Goal: Task Accomplishment & Management: Manage account settings

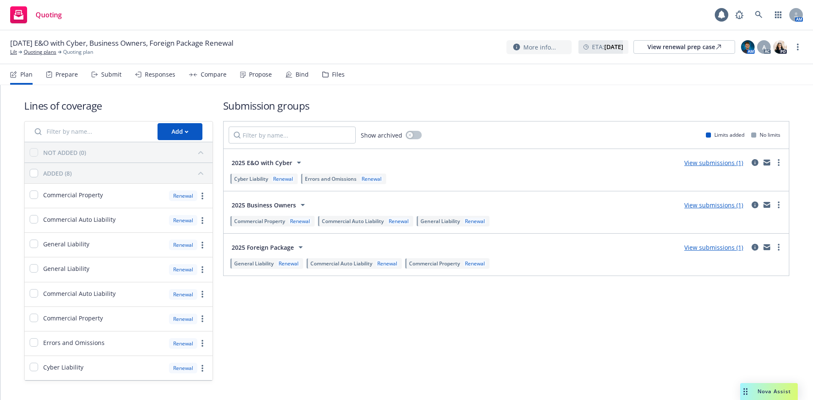
click at [335, 76] on div "Files" at bounding box center [338, 74] width 13 height 7
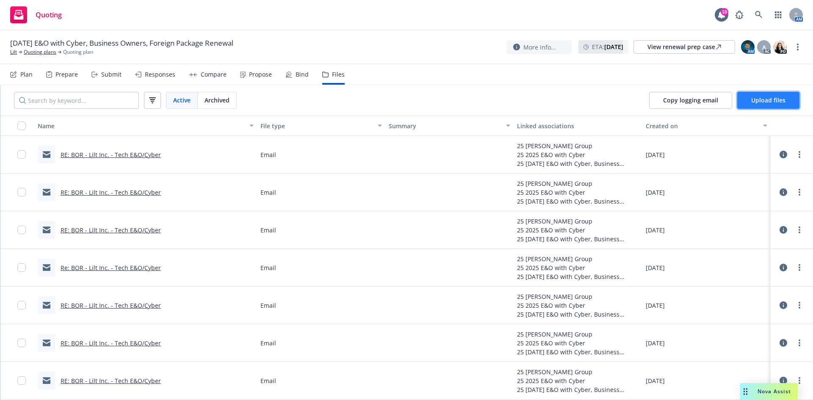
click at [760, 102] on span "Upload files" at bounding box center [768, 100] width 34 height 8
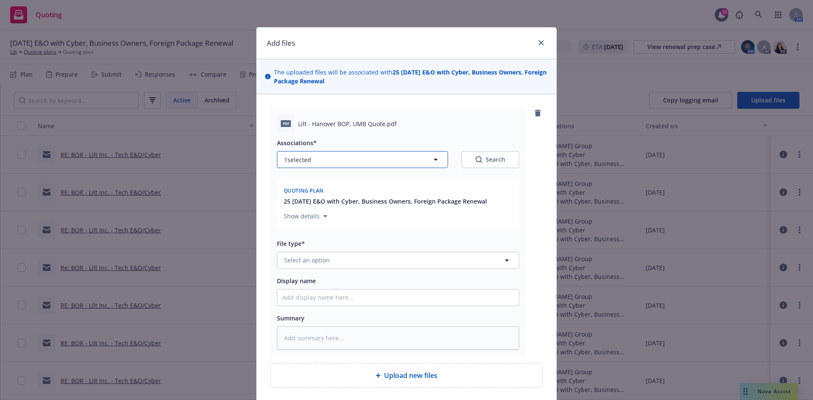
click at [398, 164] on button "1 selected" at bounding box center [362, 159] width 171 height 17
type textarea "x"
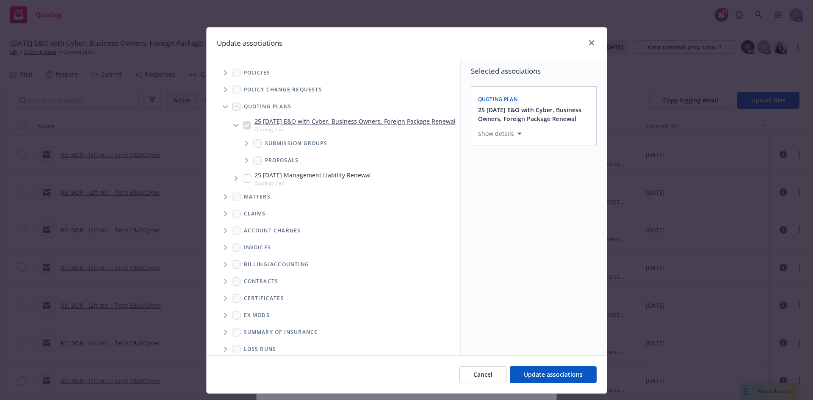
click at [245, 146] on icon "Tree Example" at bounding box center [246, 143] width 3 height 5
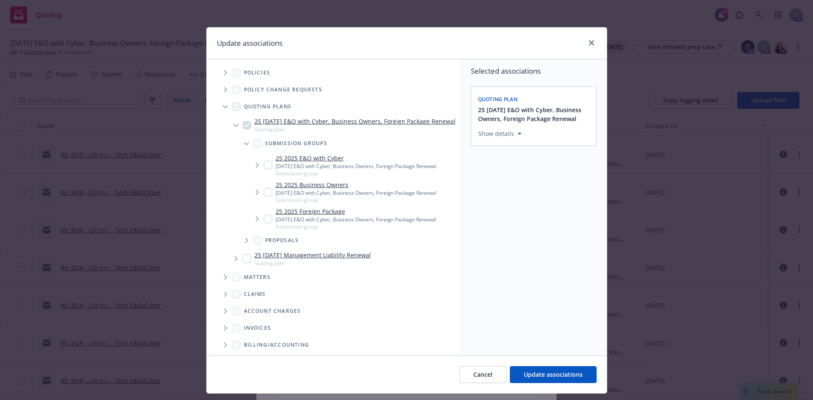
click at [256, 195] on icon "Tree Example" at bounding box center [257, 192] width 3 height 5
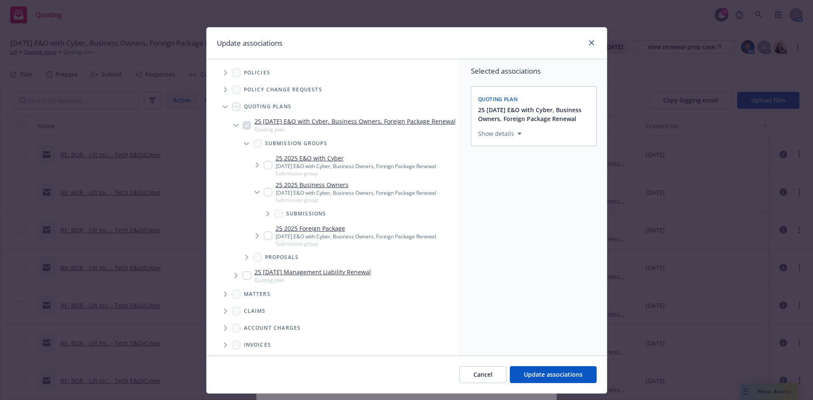
click at [261, 220] on span "Tree Example" at bounding box center [268, 214] width 14 height 14
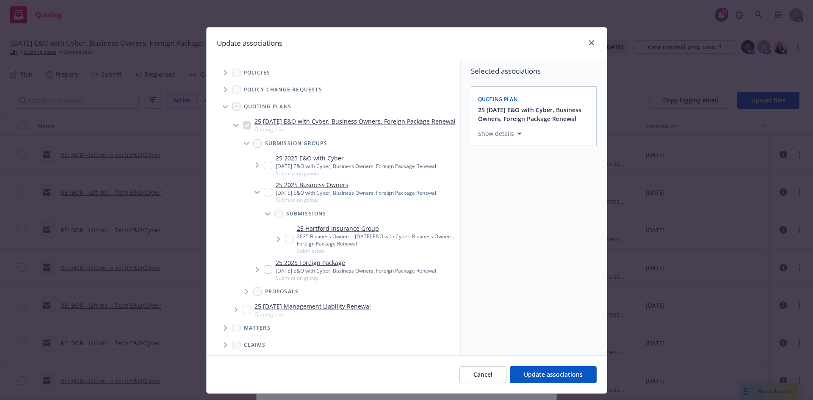
click at [267, 196] on input "Tree Example" at bounding box center [268, 192] width 8 height 8
checkbox input "true"
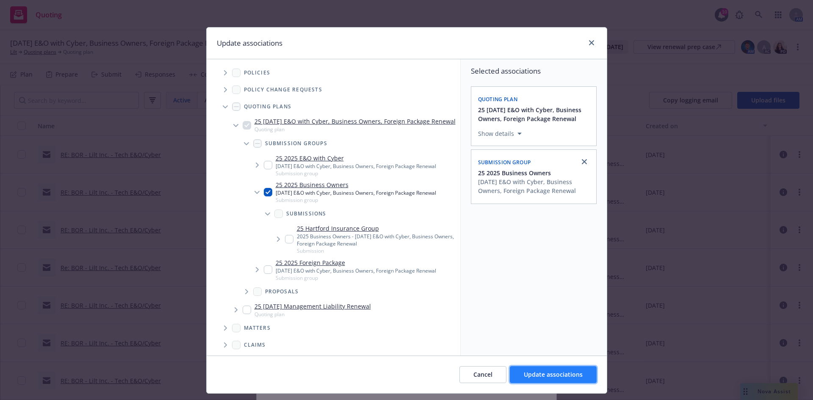
click at [542, 369] on button "Update associations" at bounding box center [553, 374] width 87 height 17
type textarea "x"
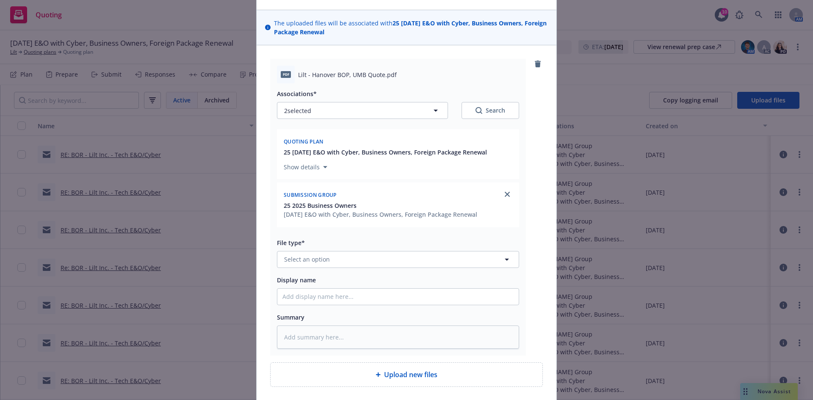
scroll to position [115, 0]
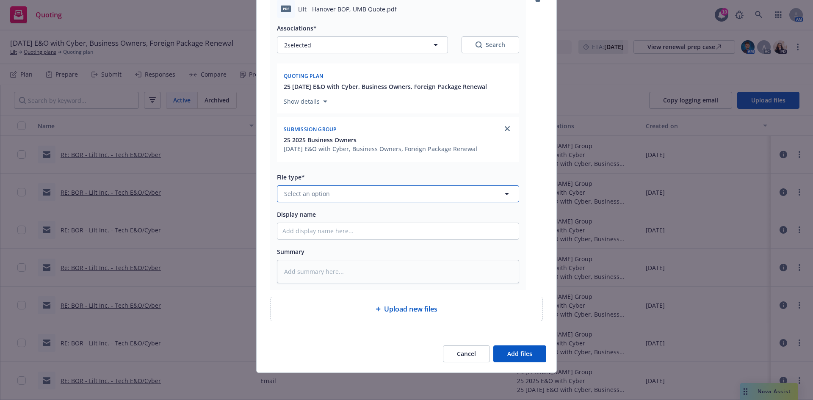
click at [417, 197] on button "Select an option" at bounding box center [398, 193] width 242 height 17
type input "quote"
click at [408, 218] on div "Quote" at bounding box center [397, 217] width 231 height 12
type textarea "x"
click at [390, 234] on input "Display name" at bounding box center [397, 231] width 241 height 16
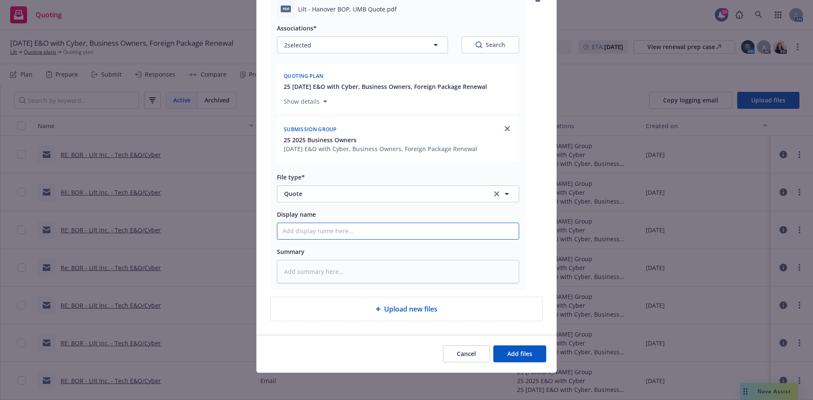
type input "Hanover BOP"
type textarea "x"
type input "Hanover BOP - Referred to u/w"
click at [513, 361] on button "Add files" at bounding box center [519, 353] width 53 height 17
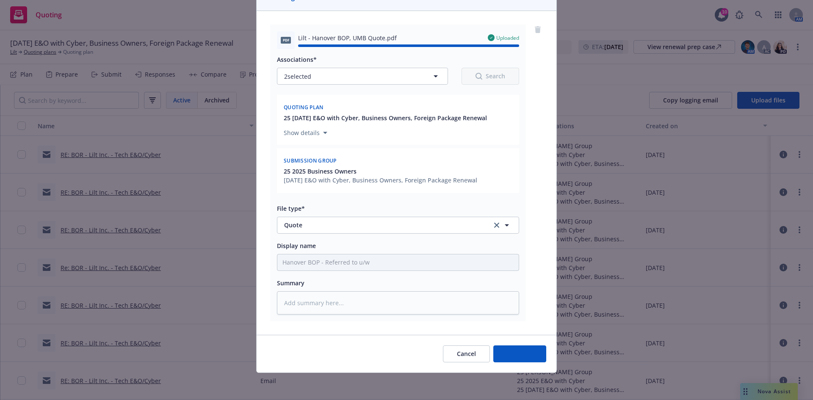
type textarea "x"
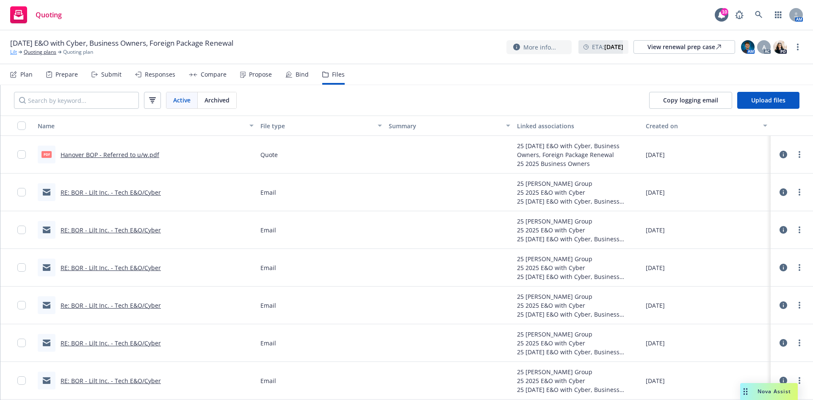
click at [15, 52] on link "Lilt" at bounding box center [13, 52] width 7 height 8
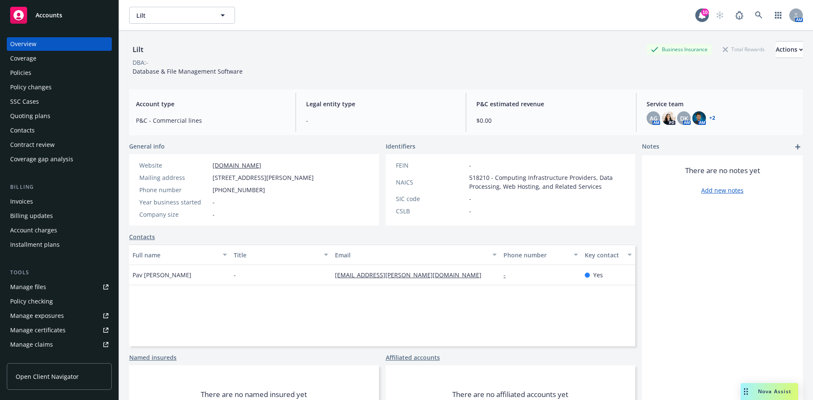
click at [72, 74] on div "Policies" at bounding box center [59, 73] width 98 height 14
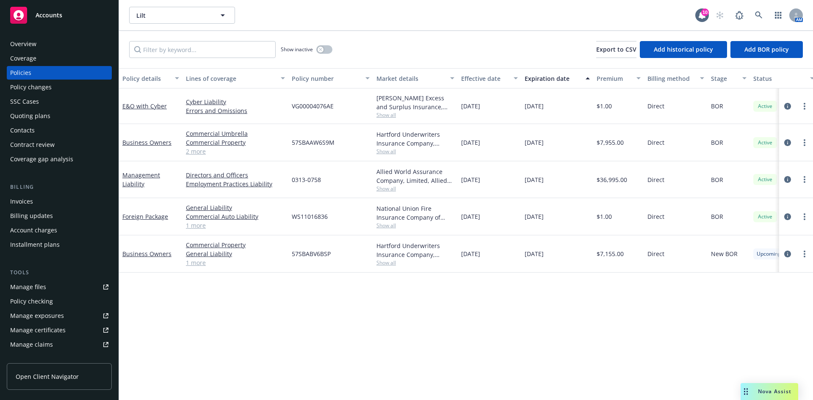
click at [43, 113] on div "Quoting plans" at bounding box center [30, 116] width 40 height 14
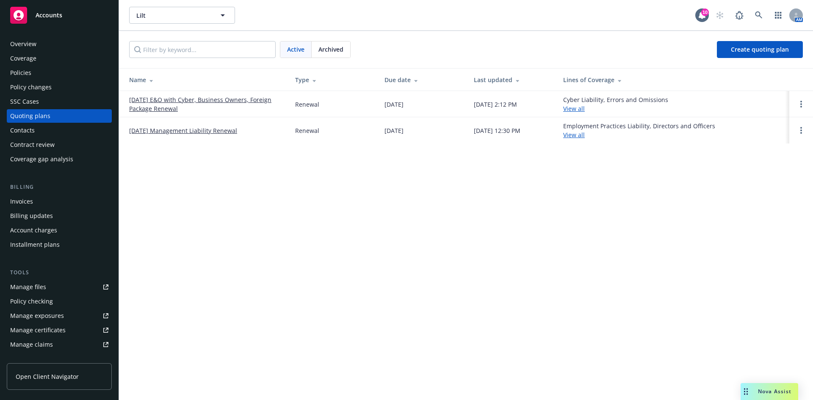
click at [187, 97] on link "[DATE] E&O with Cyber, Business Owners, Foreign Package Renewal" at bounding box center [205, 104] width 152 height 18
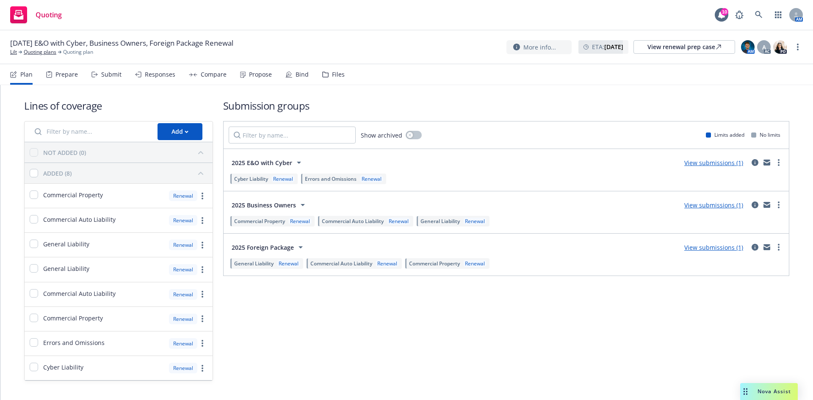
click at [322, 80] on div "Files" at bounding box center [333, 74] width 22 height 20
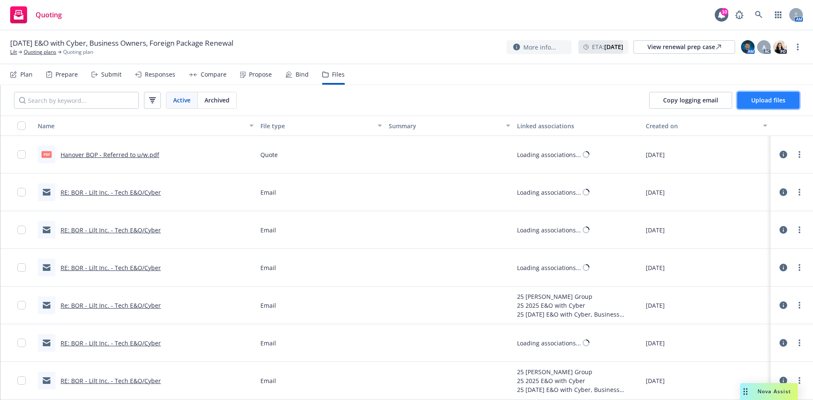
click at [755, 102] on span "Upload files" at bounding box center [768, 100] width 34 height 8
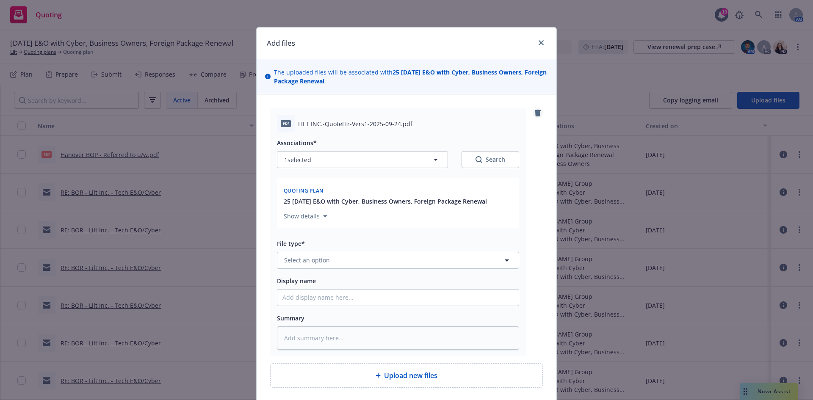
click at [535, 113] on icon "remove" at bounding box center [538, 113] width 6 height 7
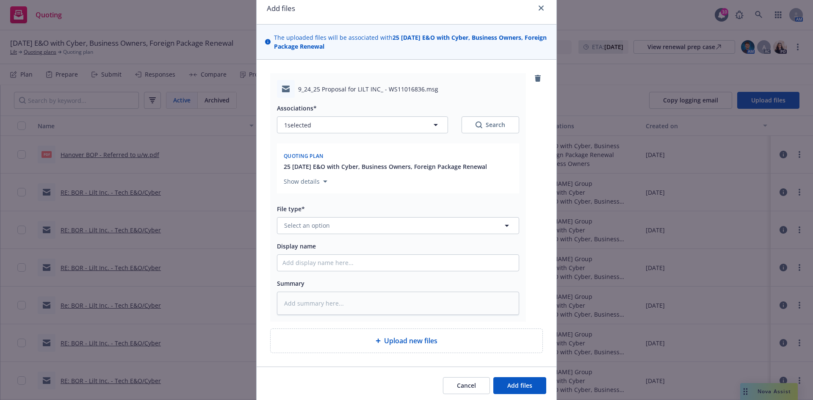
scroll to position [66, 0]
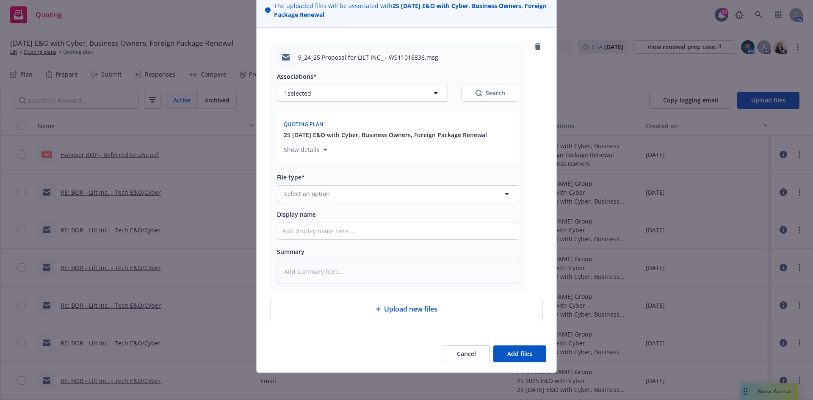
type textarea "x"
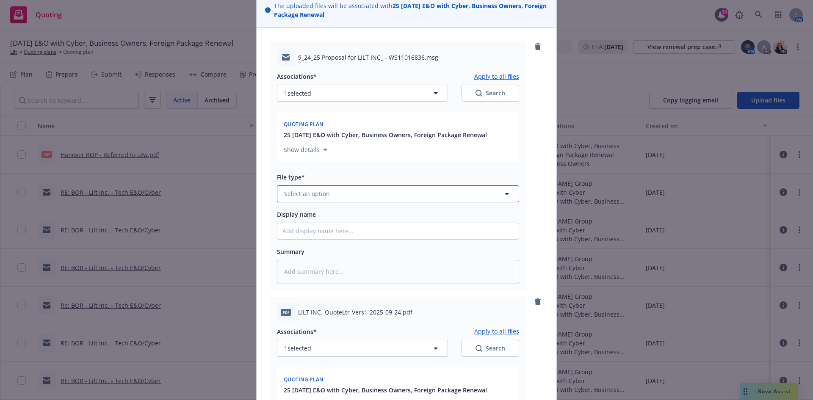
click at [361, 188] on button "Select an option" at bounding box center [398, 193] width 242 height 17
type input "quote"
click at [344, 209] on div "Quote" at bounding box center [397, 217] width 241 height 22
type textarea "x"
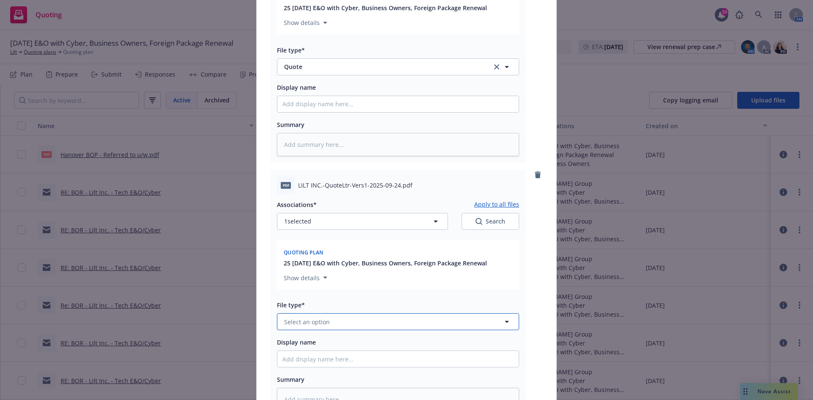
click at [342, 322] on button "Select an option" at bounding box center [398, 321] width 242 height 17
type input "quote"
click at [357, 279] on div "Quote" at bounding box center [397, 276] width 231 height 12
click at [393, 110] on input "Display name" at bounding box center [397, 104] width 241 height 16
type textarea "x"
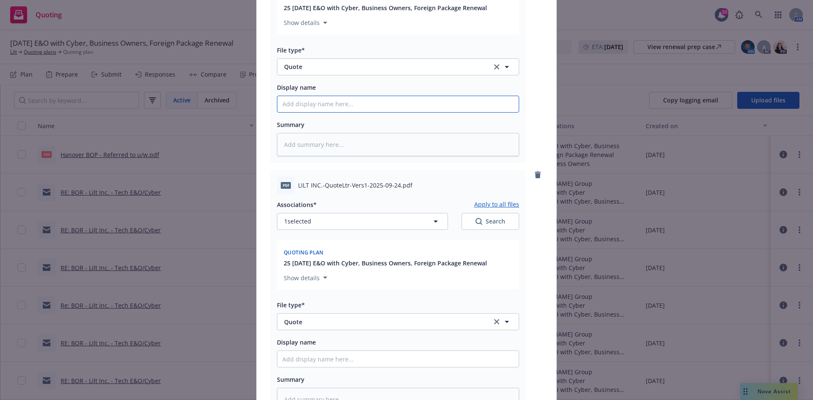
type input "Q"
type textarea "x"
type input "Qu"
type textarea "x"
type input "Quo"
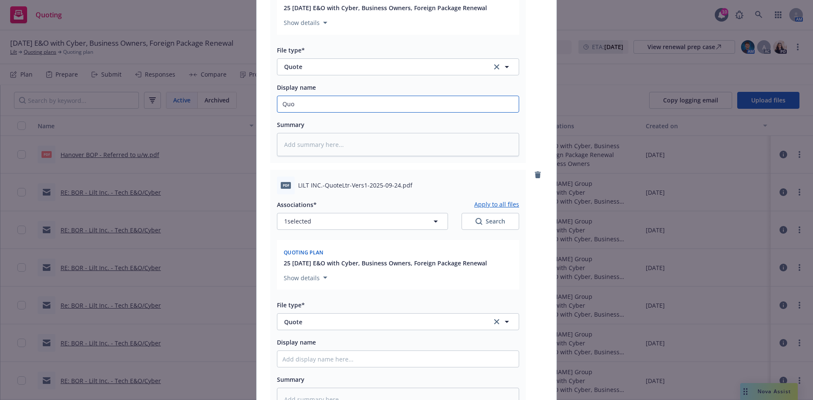
type textarea "x"
type input "Quot"
type textarea "x"
type input "Quote"
type textarea "x"
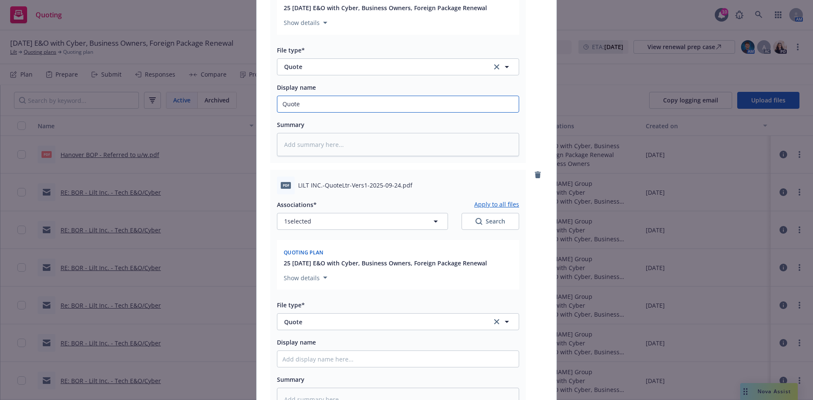
type input "Quote"
type textarea "x"
type input "Quote email"
click at [286, 362] on input "Display name" at bounding box center [397, 359] width 241 height 16
type textarea "x"
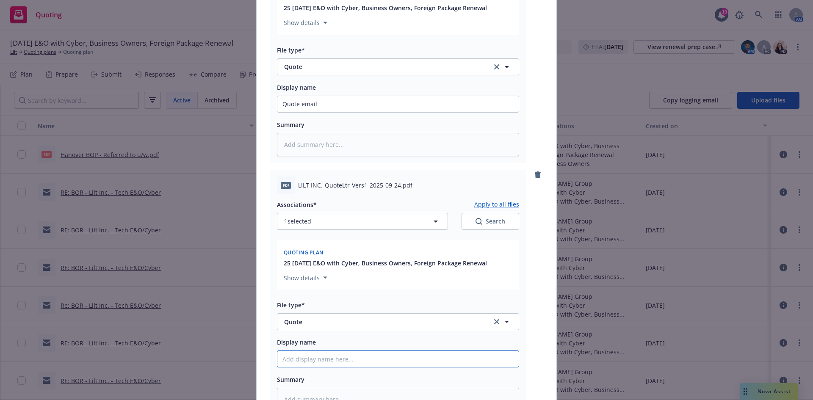
type input "Q"
type textarea "x"
type input "Qu"
type textarea "x"
type input "Q"
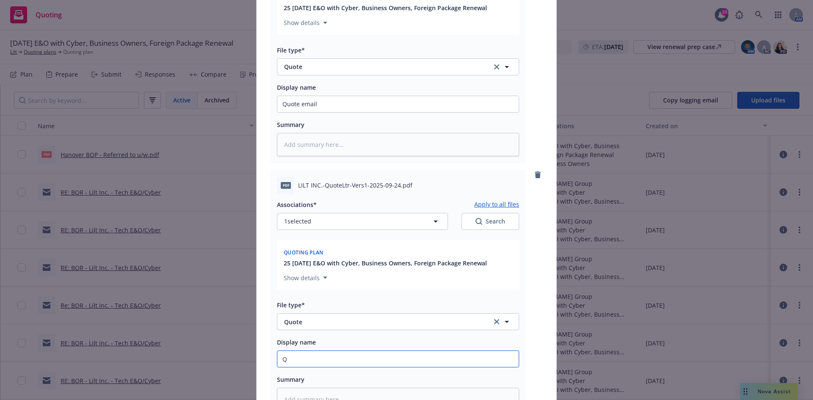
type textarea "x"
type input "T"
type textarea "x"
type input "Te"
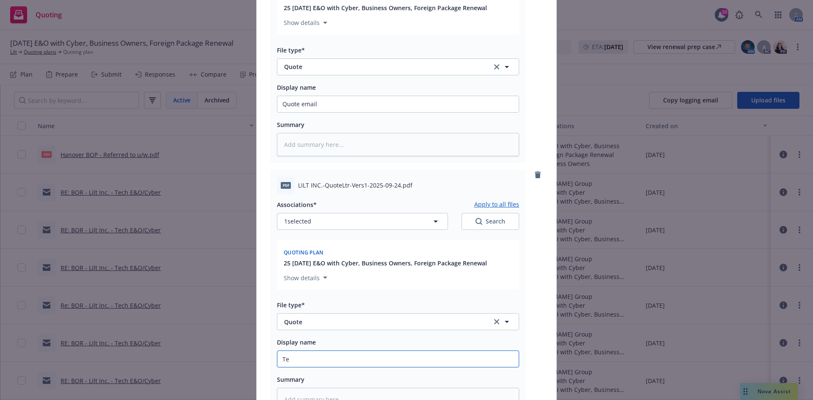
type textarea "x"
type input "Term"
type textarea "x"
type input "Terms"
type textarea "x"
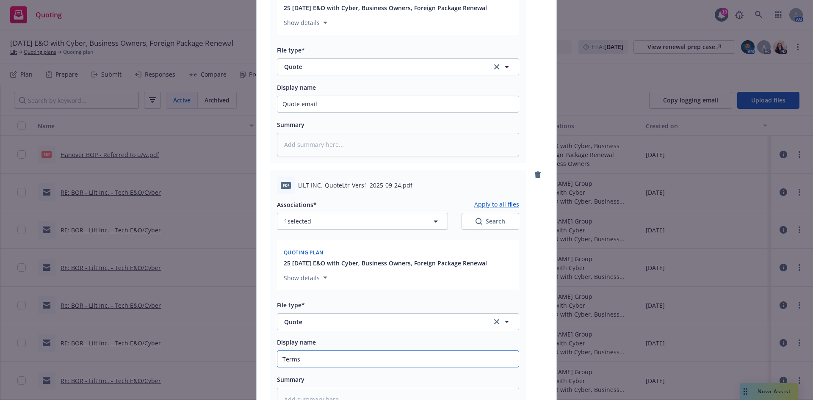
scroll to position [0, 0]
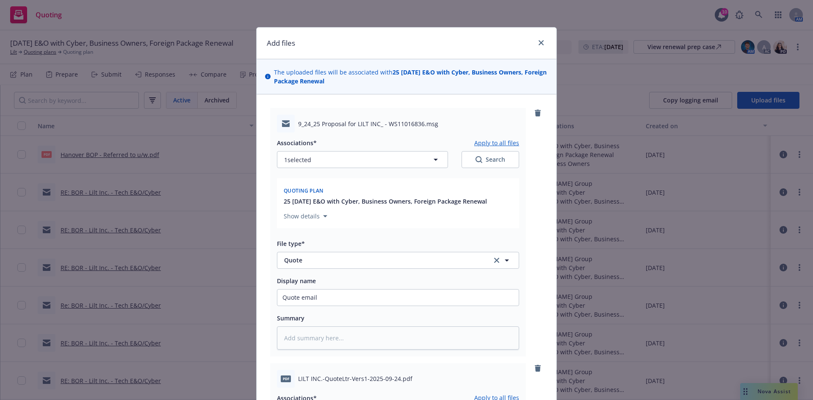
type input "Terms"
click at [378, 157] on button "1 selected" at bounding box center [362, 159] width 171 height 17
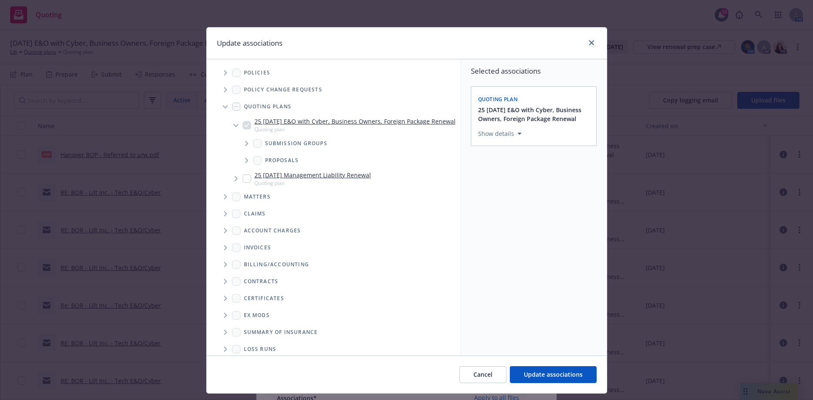
click at [241, 150] on span "Tree Example" at bounding box center [247, 144] width 14 height 14
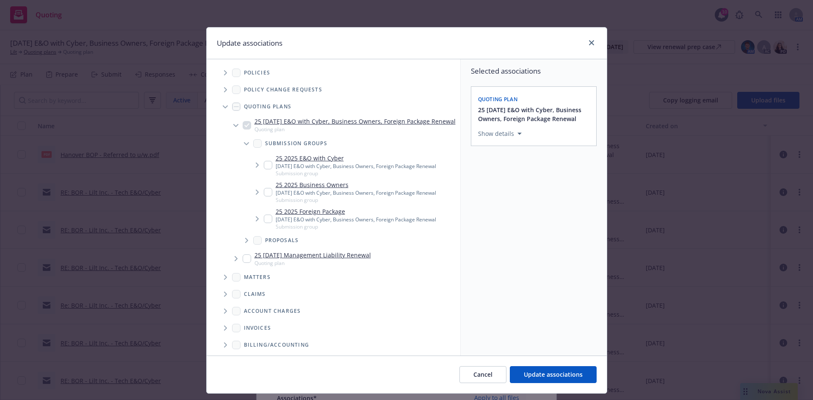
type textarea "x"
drag, startPoint x: 254, startPoint y: 229, endPoint x: 257, endPoint y: 232, distance: 4.5
click at [256, 221] on icon "Tree Example" at bounding box center [257, 218] width 3 height 5
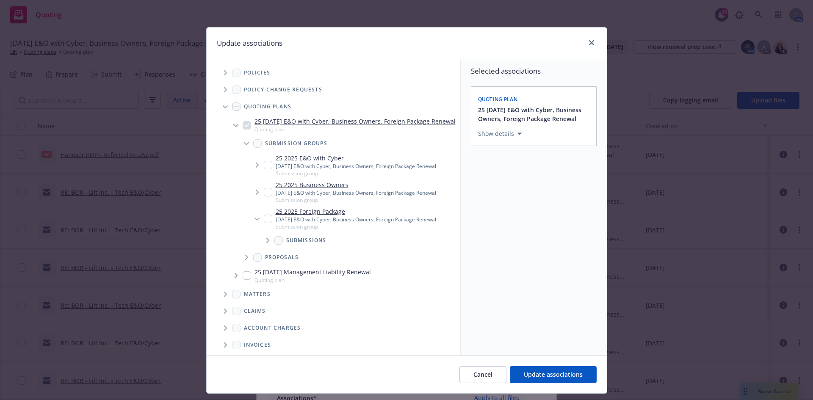
click at [266, 243] on icon "Tree Example" at bounding box center [267, 240] width 3 height 5
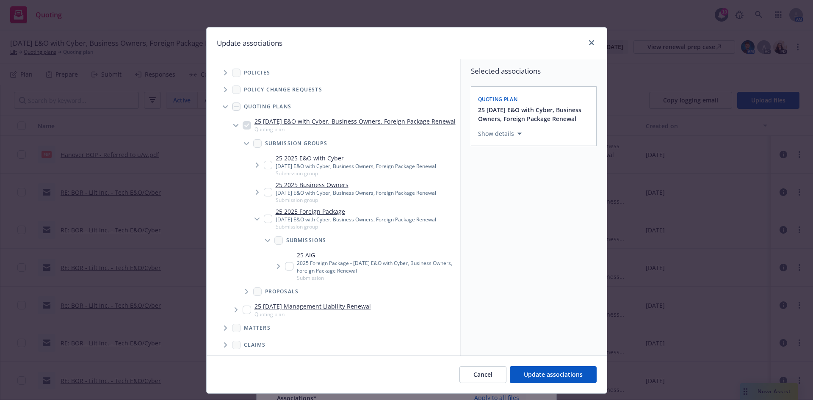
click at [285, 270] on input "Tree Example" at bounding box center [289, 266] width 8 height 8
checkbox input "true"
click at [531, 372] on span "Update associations" at bounding box center [553, 374] width 59 height 8
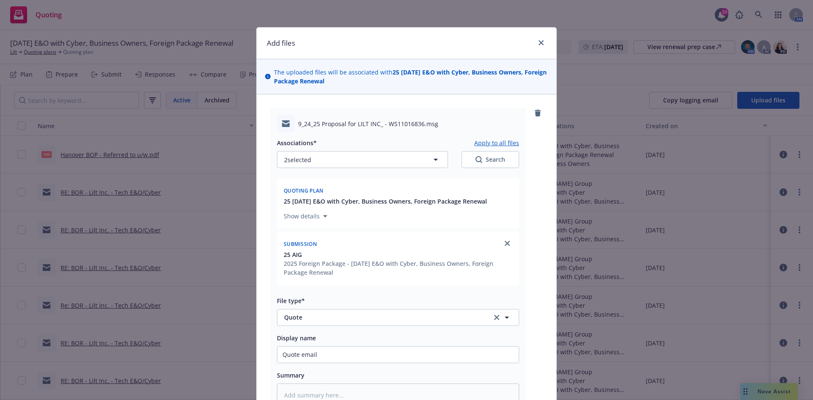
click at [488, 144] on button "Apply to all files" at bounding box center [496, 143] width 45 height 10
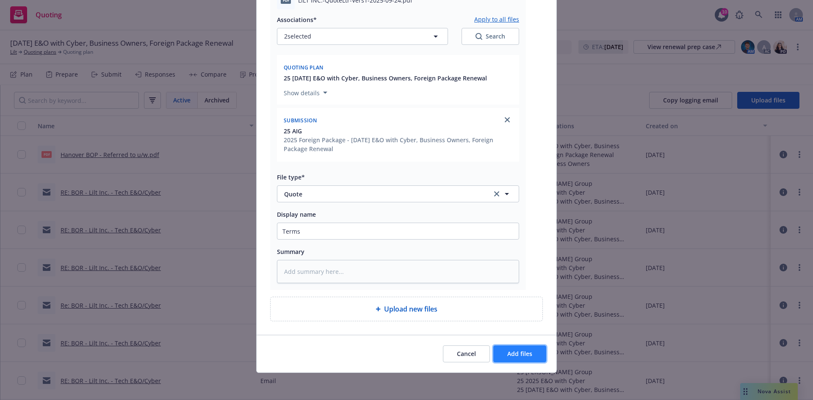
click at [506, 348] on button "Add files" at bounding box center [519, 353] width 53 height 17
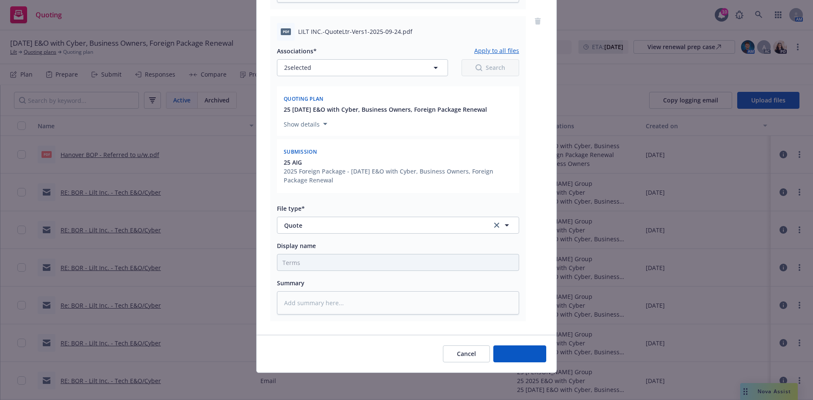
scroll to position [404, 0]
type textarea "x"
